Goal: Check status: Check status

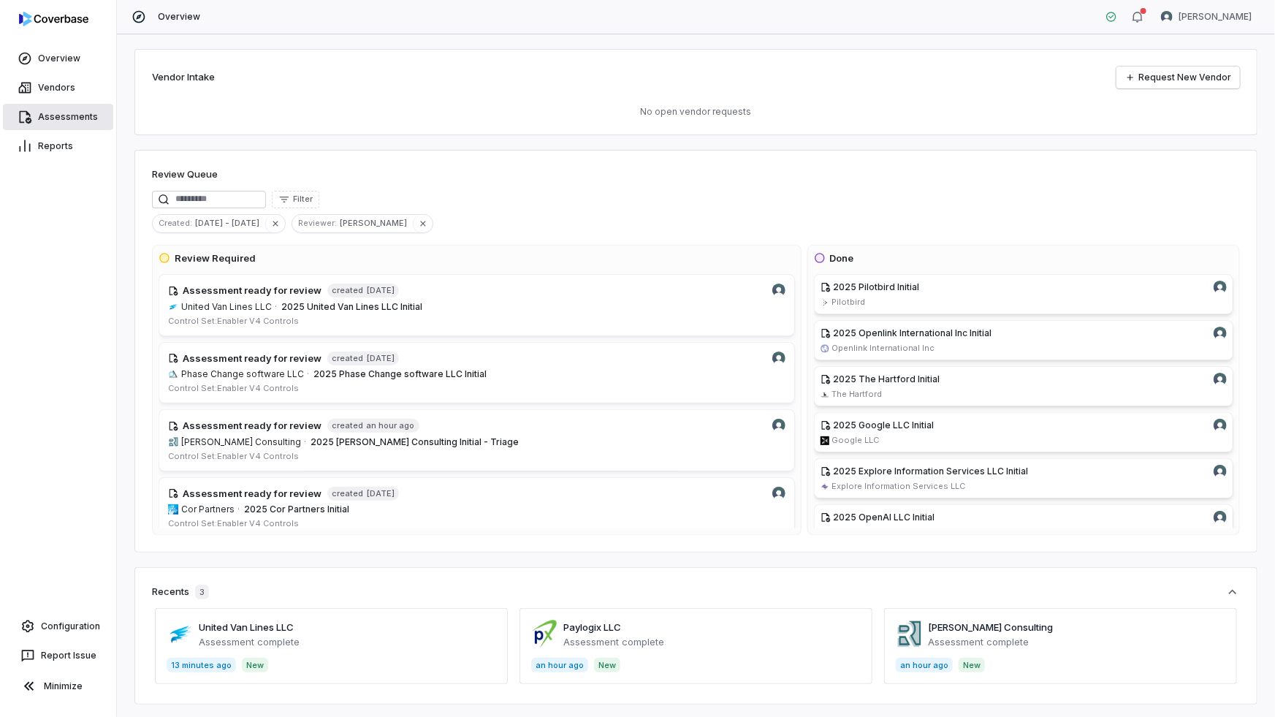
click at [53, 123] on link "Assessments" at bounding box center [58, 117] width 110 height 26
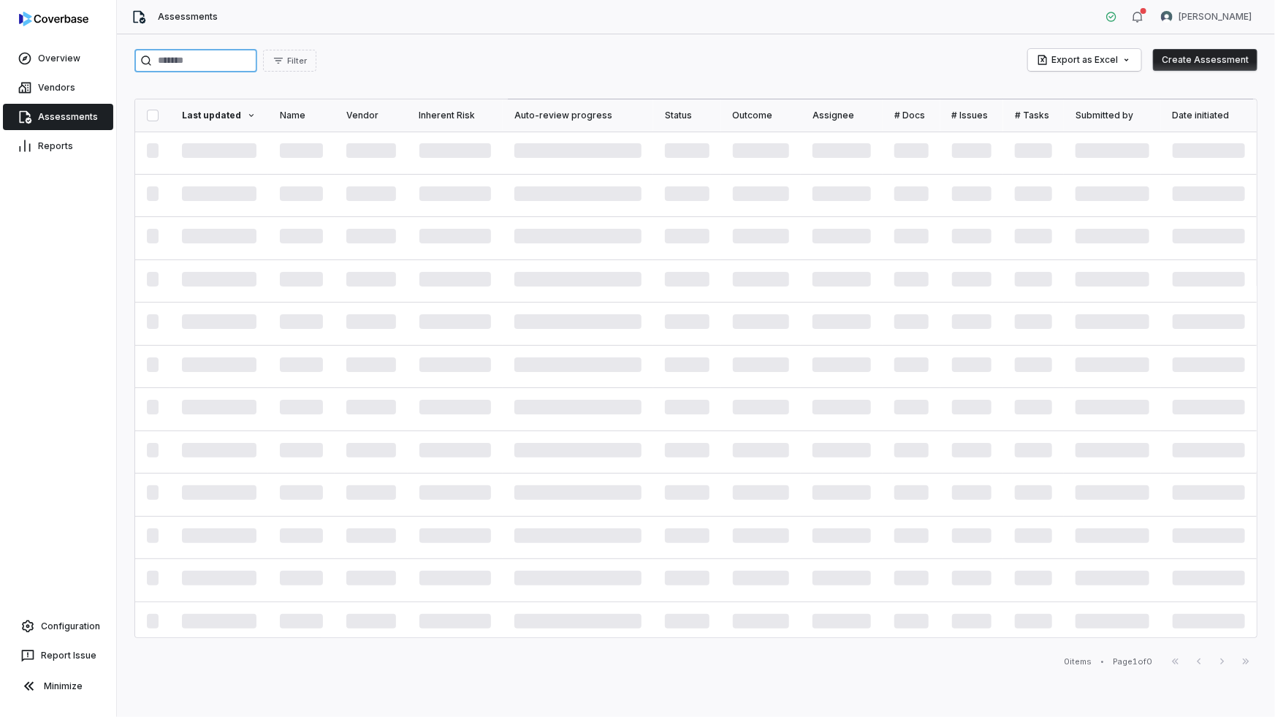
click at [224, 64] on input "search" at bounding box center [195, 60] width 123 height 23
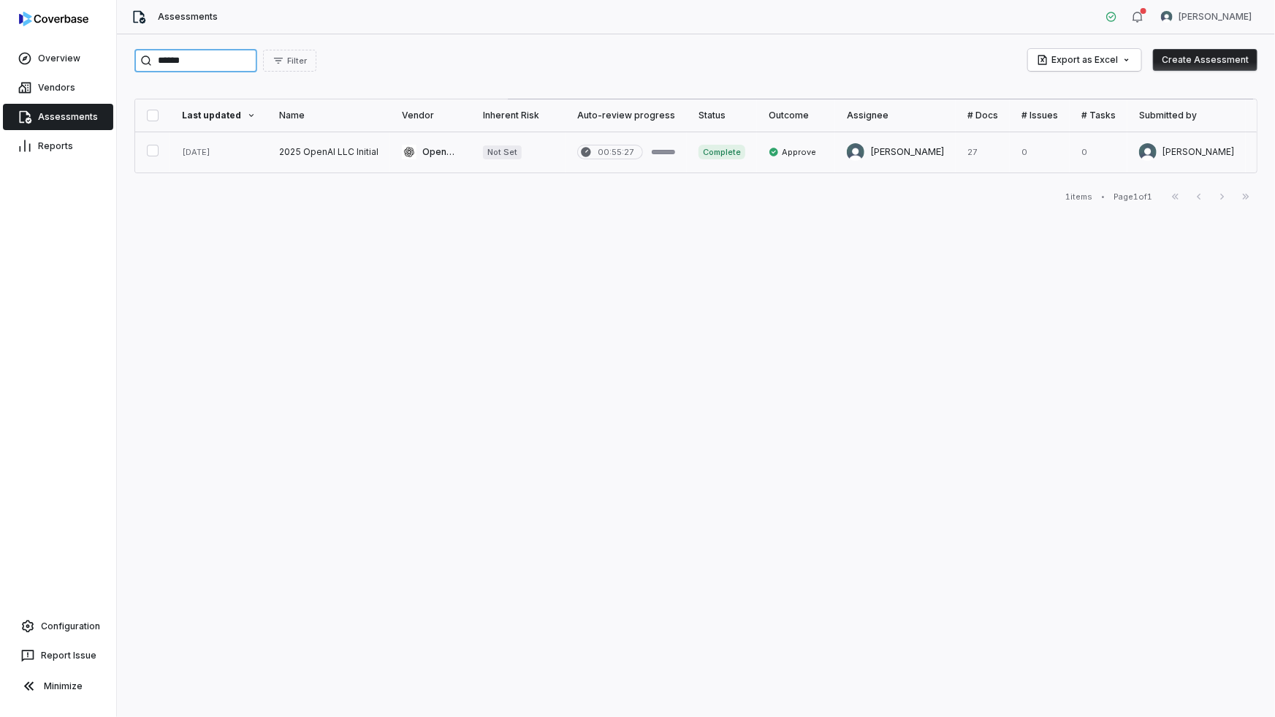
type input "******"
click at [305, 143] on link at bounding box center [328, 152] width 123 height 41
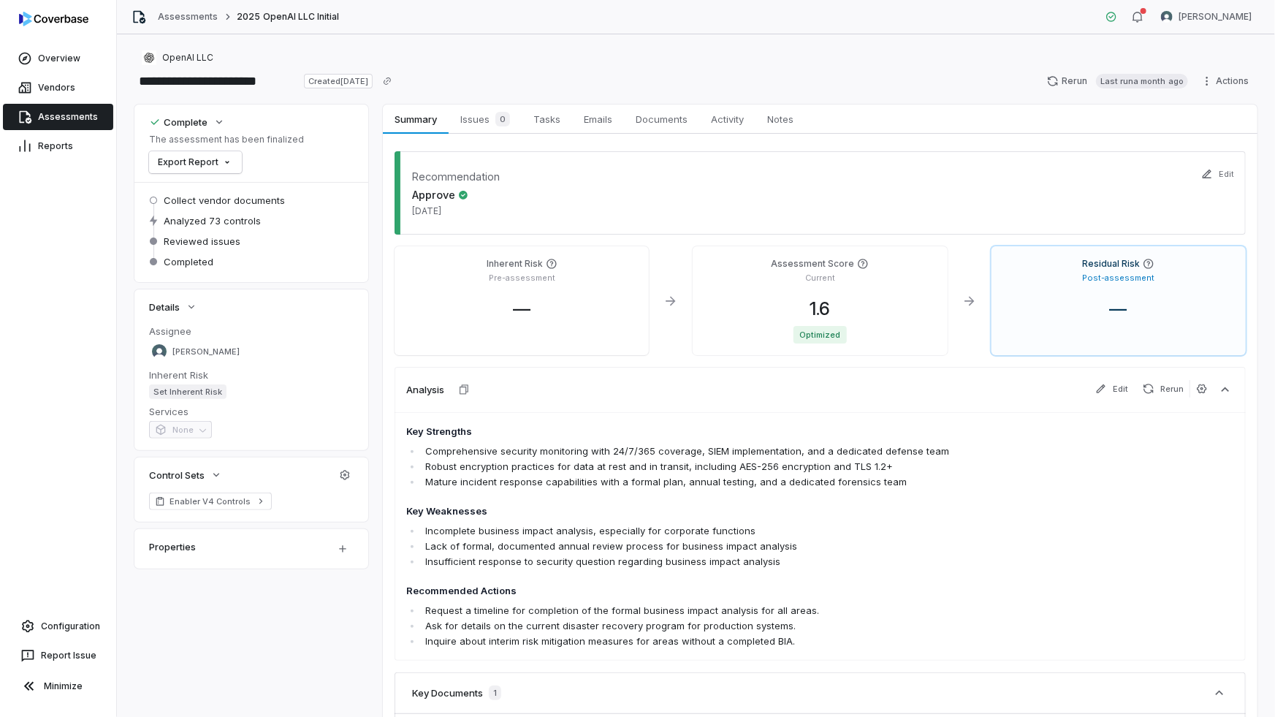
scroll to position [132, 0]
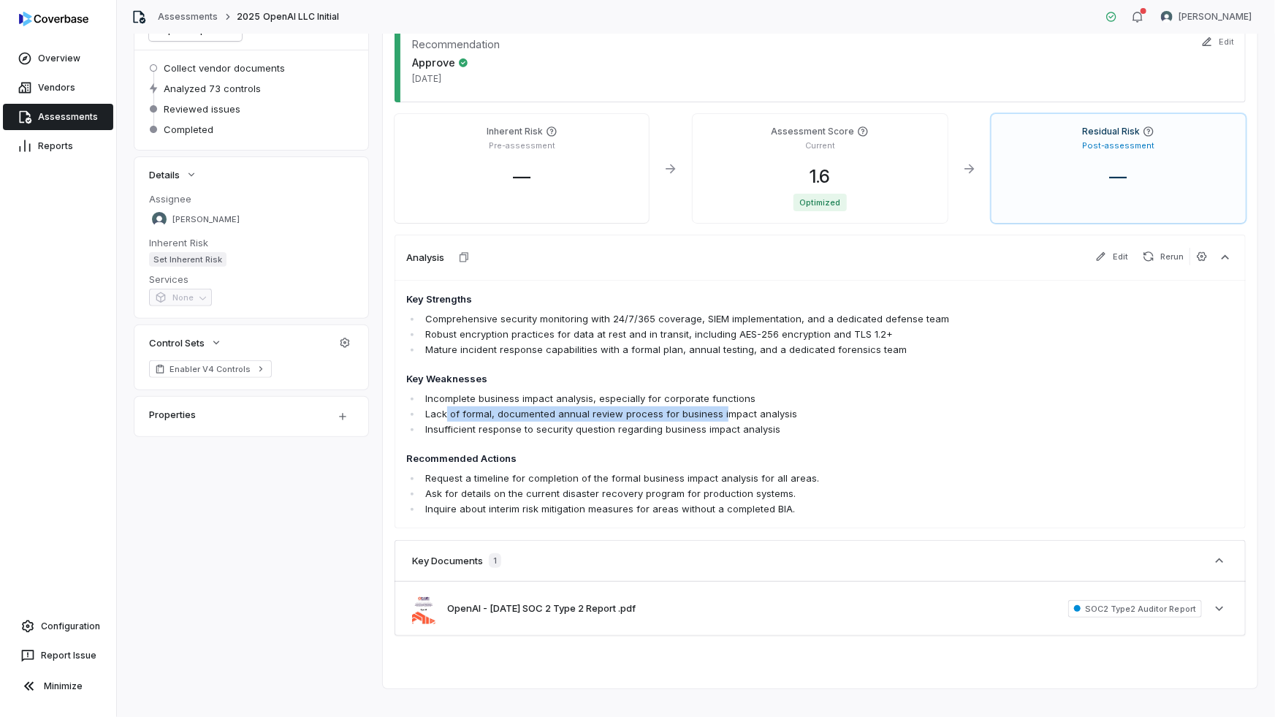
drag, startPoint x: 449, startPoint y: 416, endPoint x: 679, endPoint y: 416, distance: 230.9
click at [708, 411] on li "Lack of formal, documented annual review process for business impact analysis" at bounding box center [745, 413] width 647 height 15
click at [470, 433] on li "Insufficient response to security question regarding business impact analysis" at bounding box center [745, 429] width 647 height 15
drag, startPoint x: 664, startPoint y: 305, endPoint x: 633, endPoint y: 307, distance: 30.8
click at [664, 305] on h4 "Key Strengths" at bounding box center [737, 299] width 662 height 15
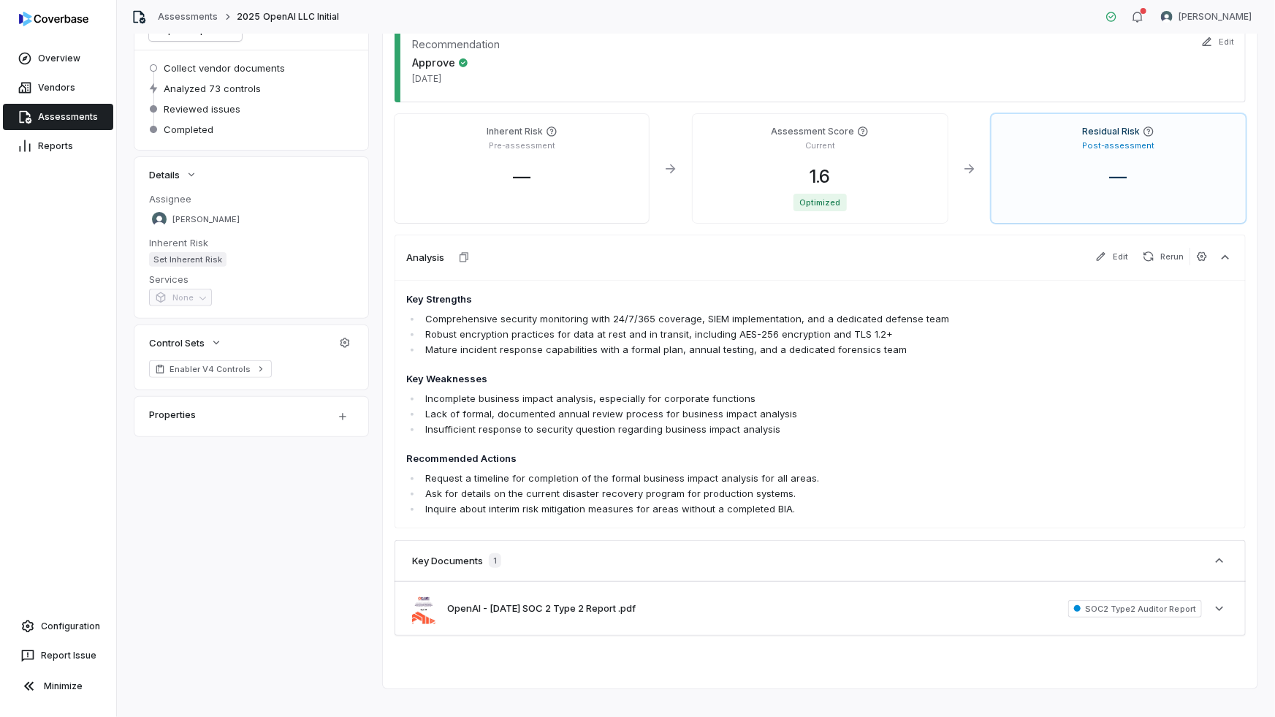
scroll to position [0, 0]
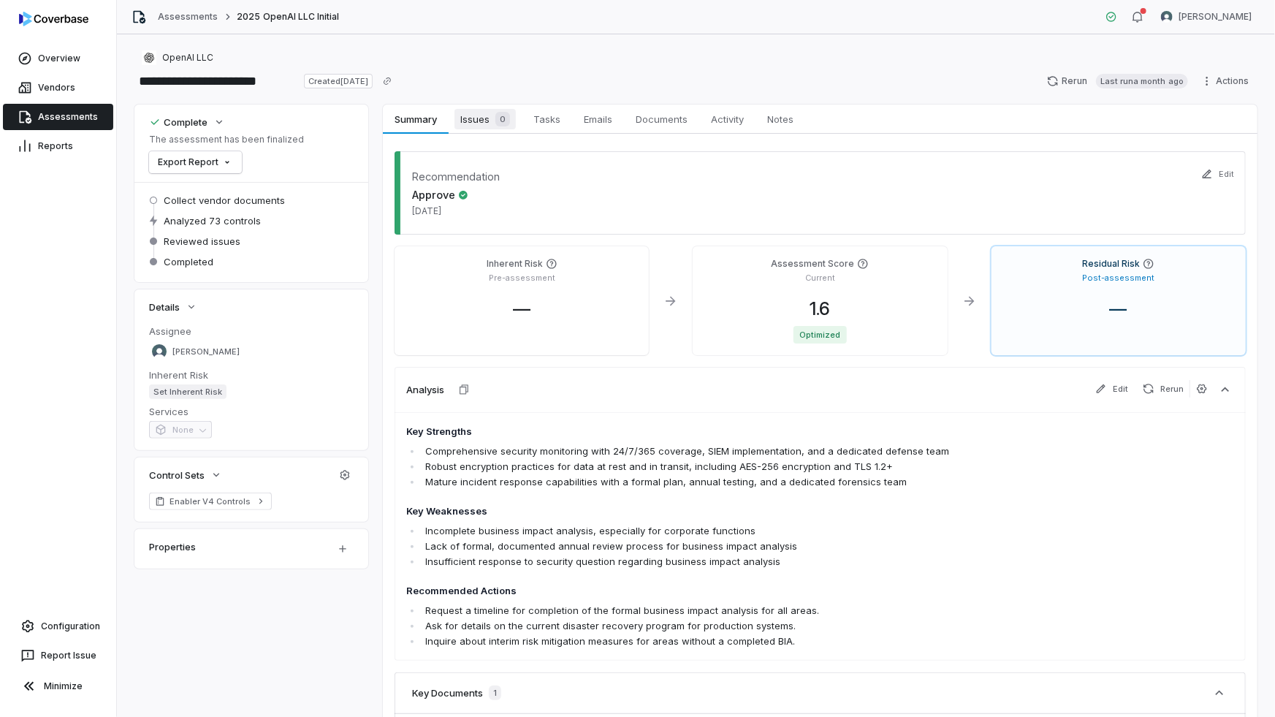
click at [473, 119] on span "Issues 0" at bounding box center [484, 119] width 61 height 20
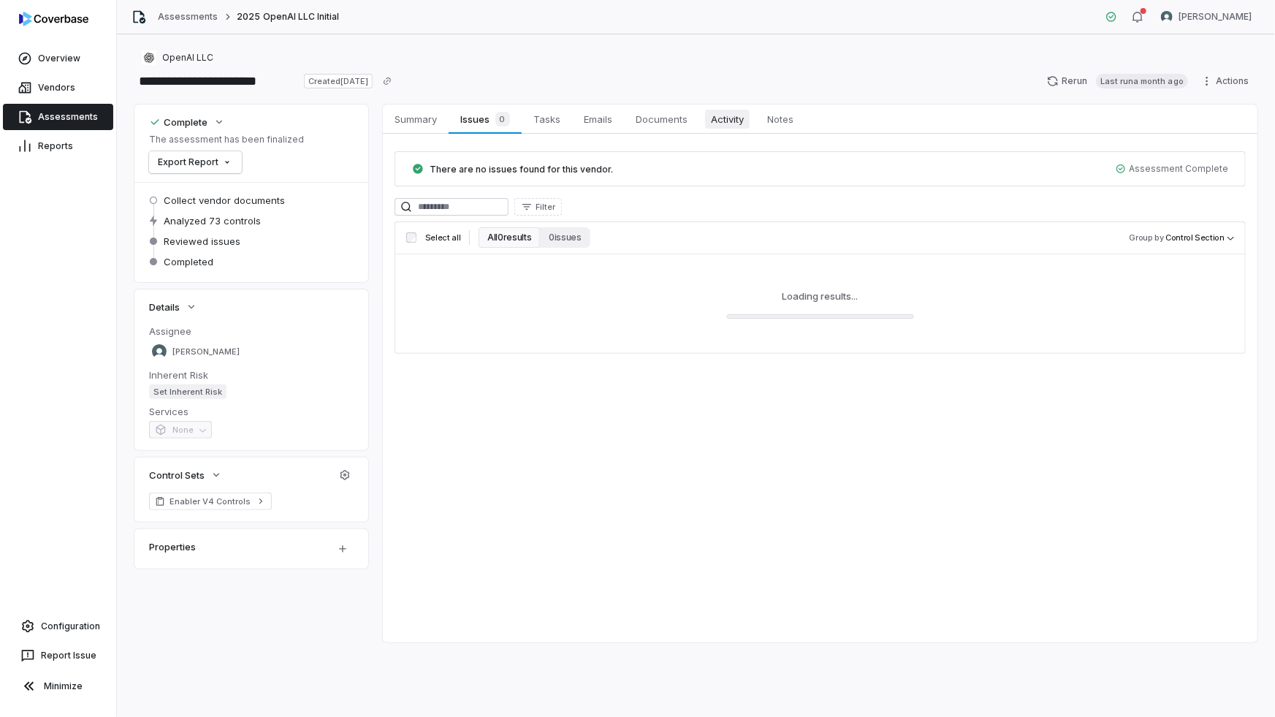
click at [736, 116] on span "Activity" at bounding box center [727, 119] width 45 height 19
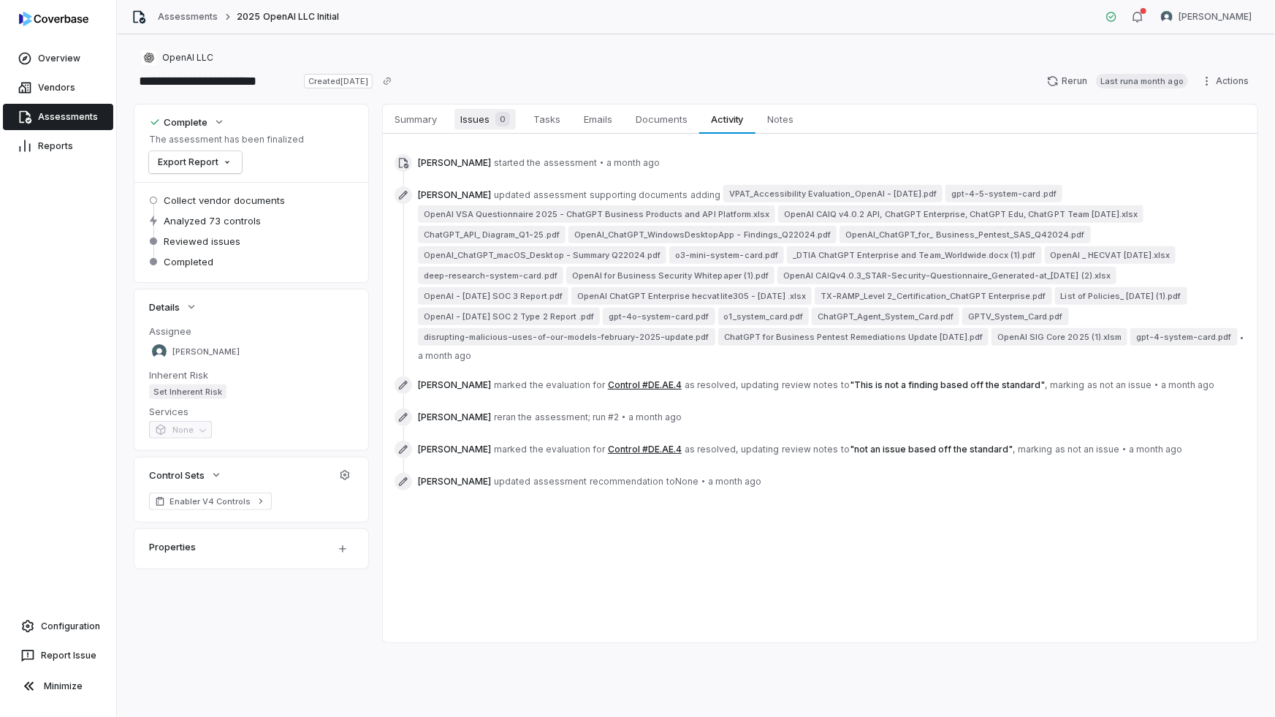
click at [490, 124] on div "0" at bounding box center [500, 119] width 20 height 15
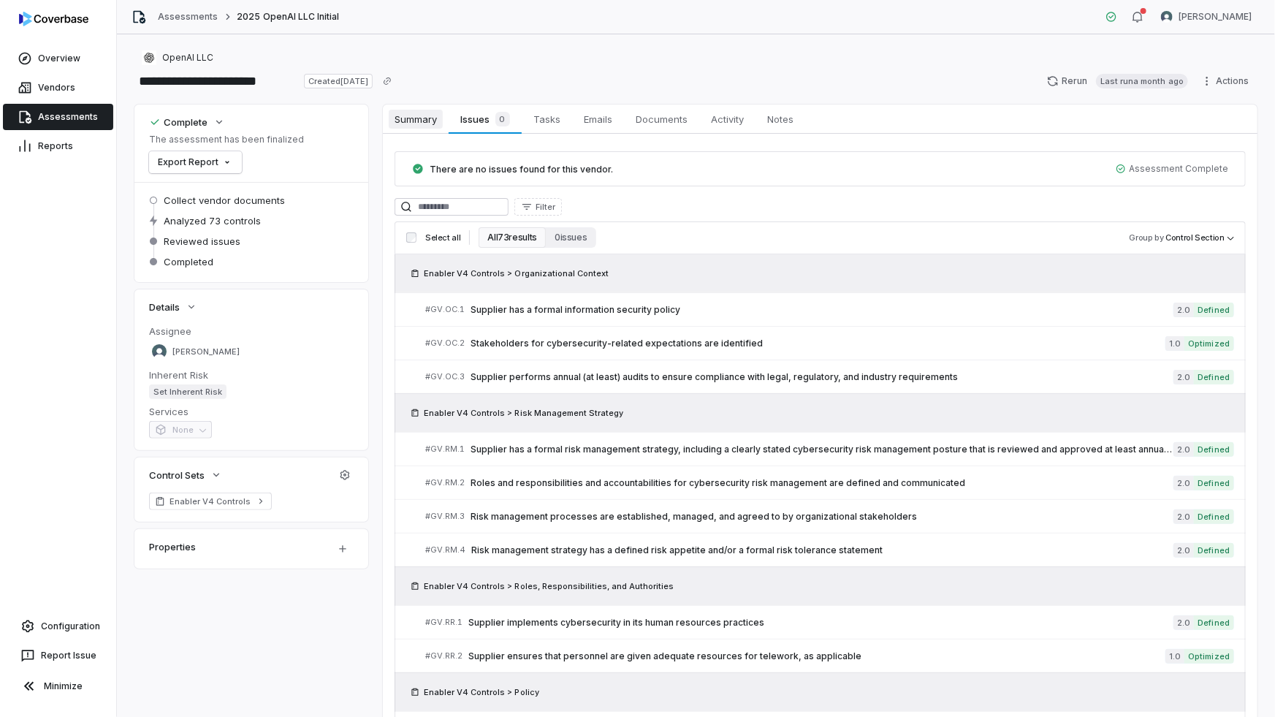
click at [427, 121] on span "Summary" at bounding box center [416, 119] width 54 height 19
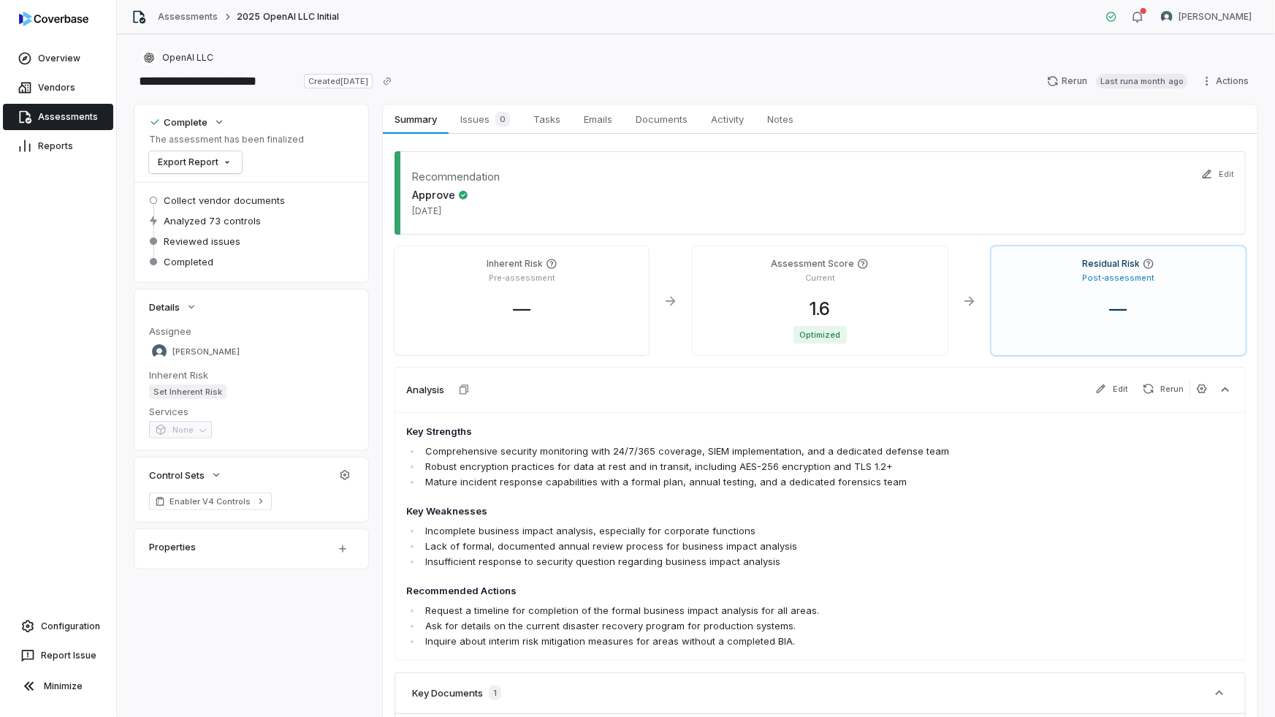
scroll to position [132, 0]
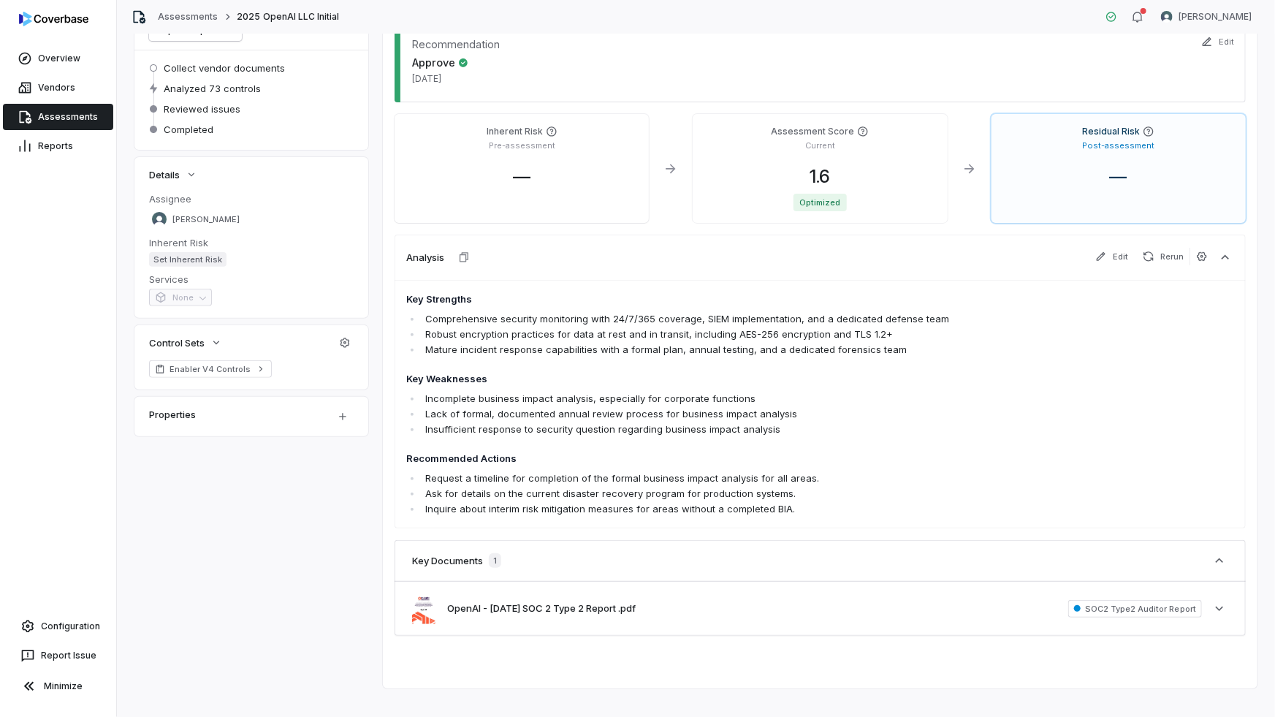
click at [1151, 256] on button "Rerun" at bounding box center [1163, 257] width 53 height 18
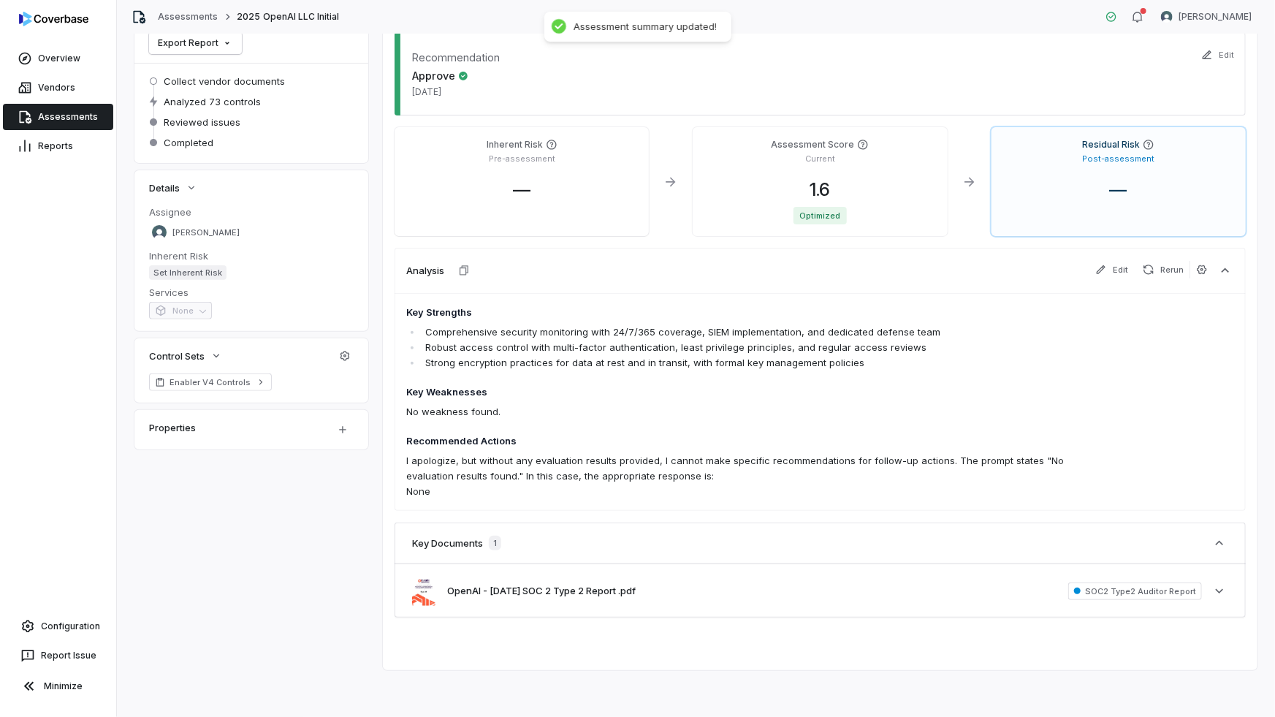
scroll to position [118, 0]
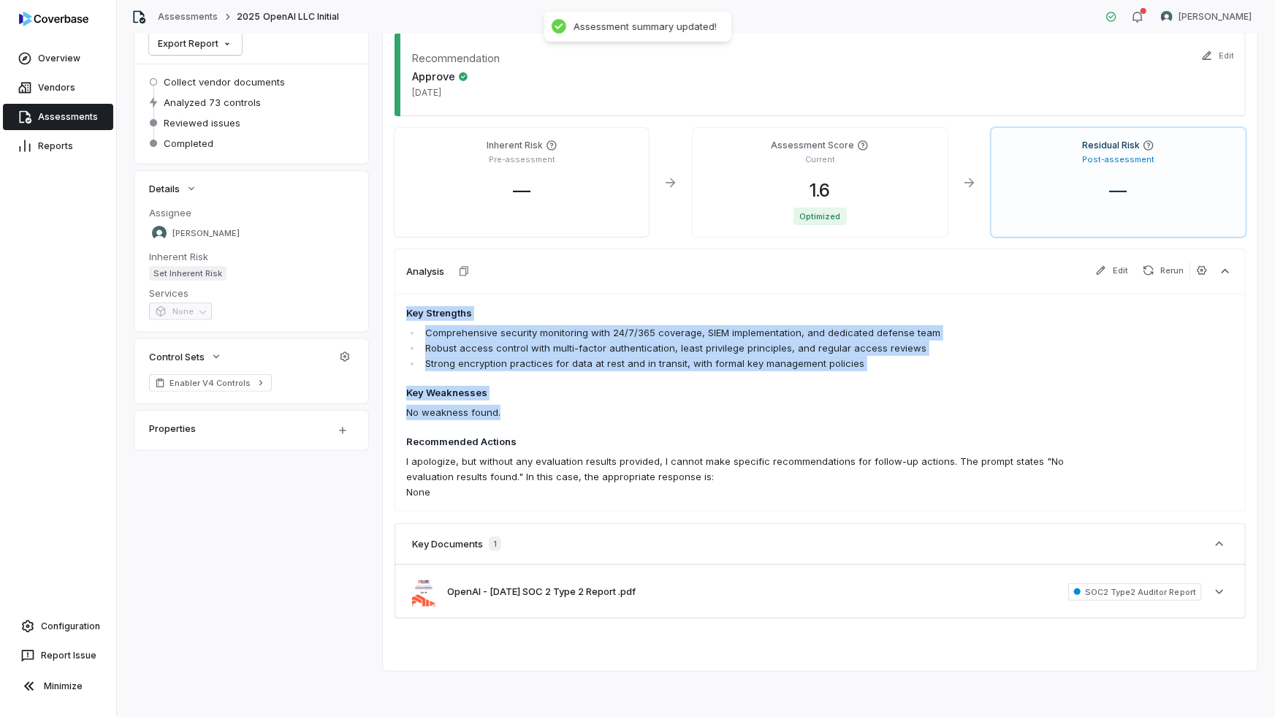
drag, startPoint x: 405, startPoint y: 311, endPoint x: 552, endPoint y: 411, distance: 177.1
click at [552, 411] on span "Key Strengths Comprehensive security monitoring with 24/7/365 coverage, SIEM im…" at bounding box center [737, 403] width 662 height 194
copy span "Key Strengths Comprehensive security monitoring with 24/7/365 coverage, SIEM im…"
click at [575, 470] on p "I apologize, but without any evaluation results provided, I cannot make specifi…" at bounding box center [737, 469] width 662 height 31
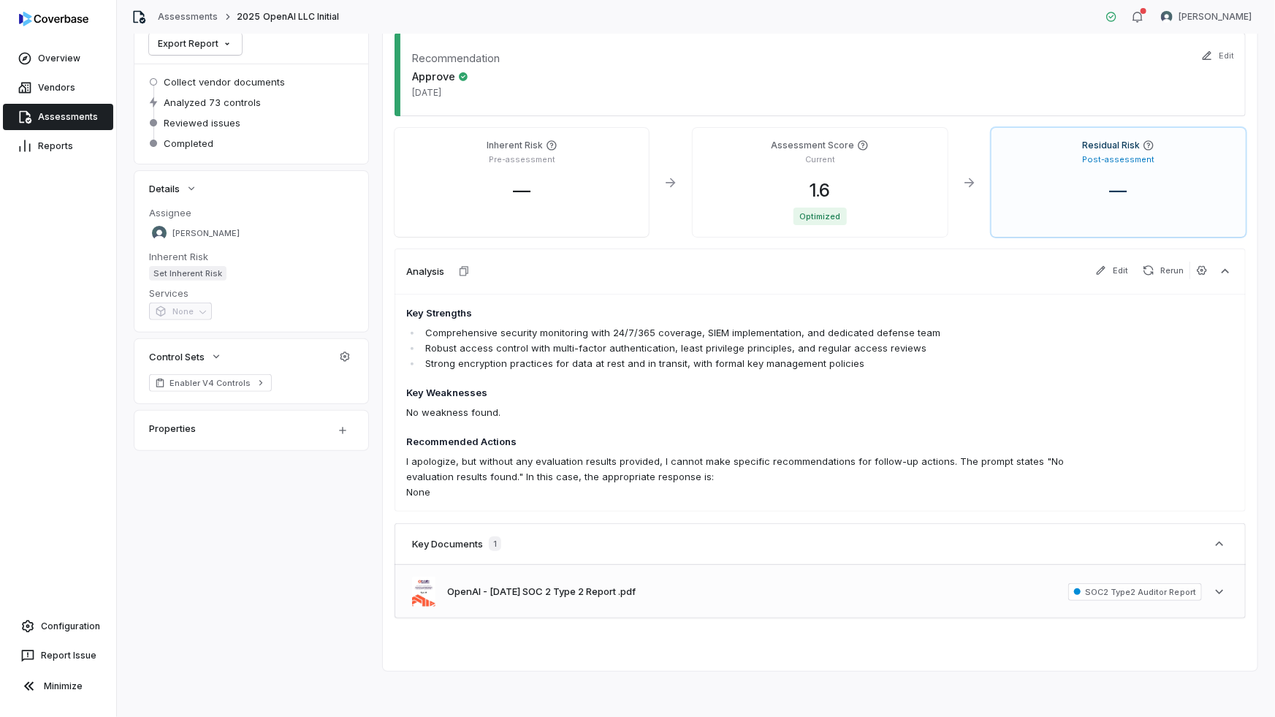
click at [828, 579] on div "OpenAI - [DATE] SOC 2 Type 2 Report .pdf SOC2 Type2 Auditor Report See more" at bounding box center [820, 591] width 851 height 53
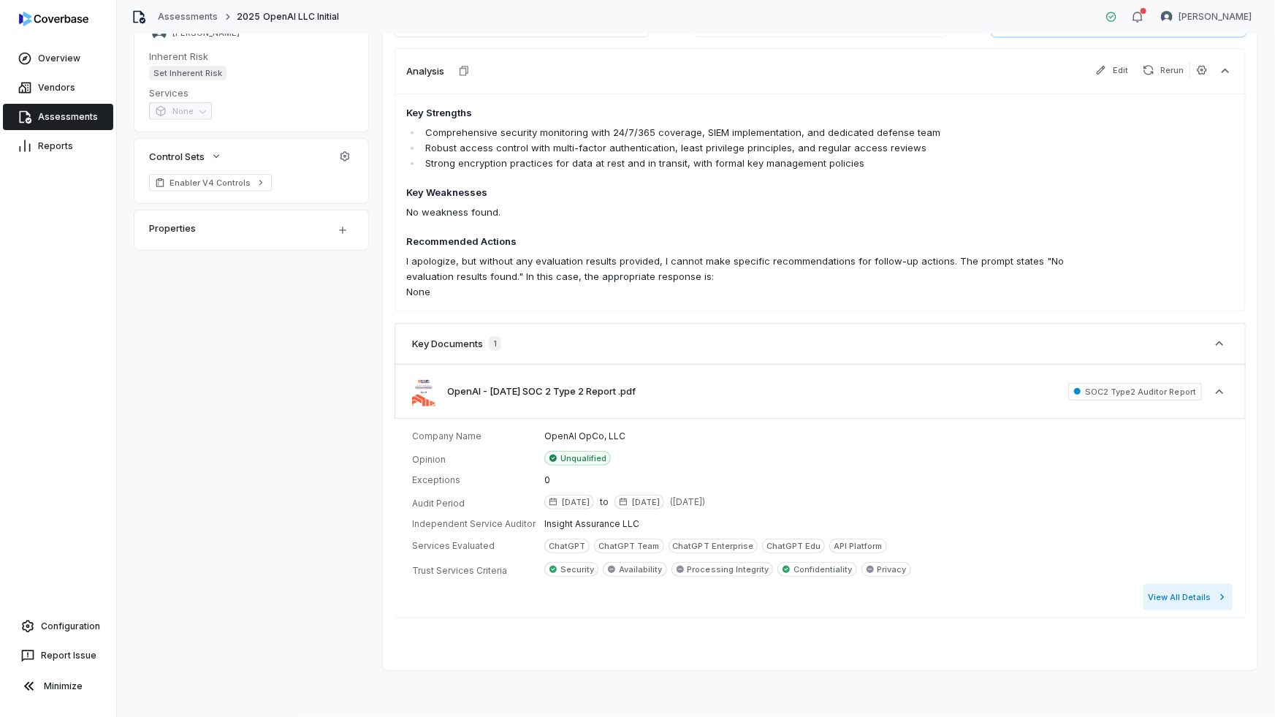
click at [1165, 601] on button "View All Details" at bounding box center [1187, 597] width 89 height 26
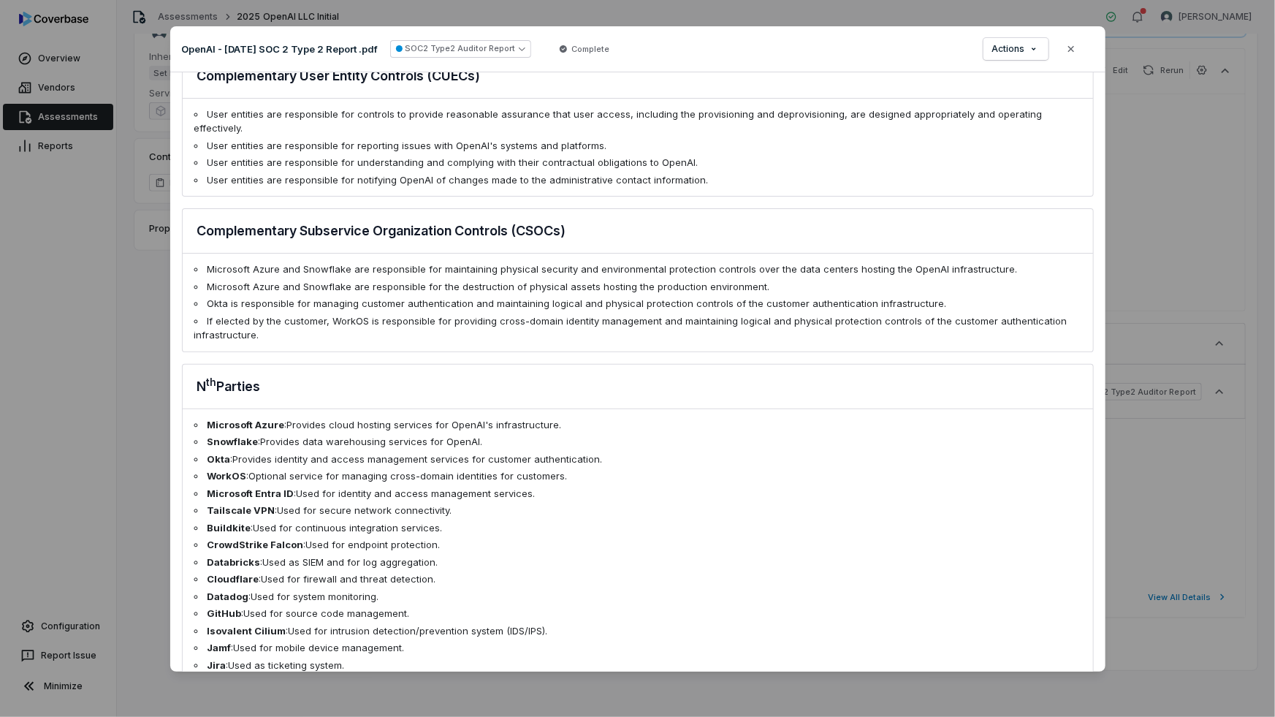
scroll to position [1029, 0]
